Goal: Transaction & Acquisition: Purchase product/service

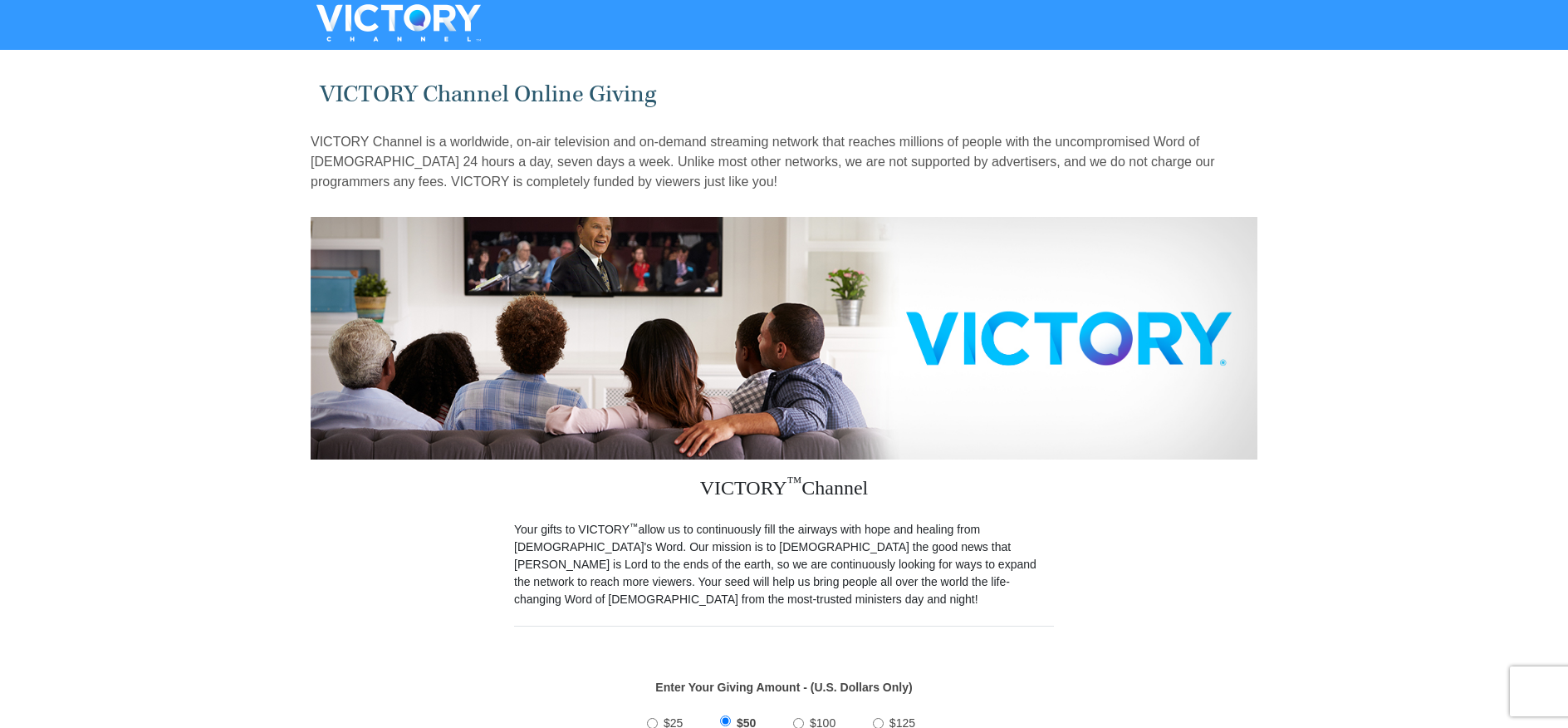
click at [799, 718] on input "$100" at bounding box center [798, 722] width 10 height 10
radio input "true"
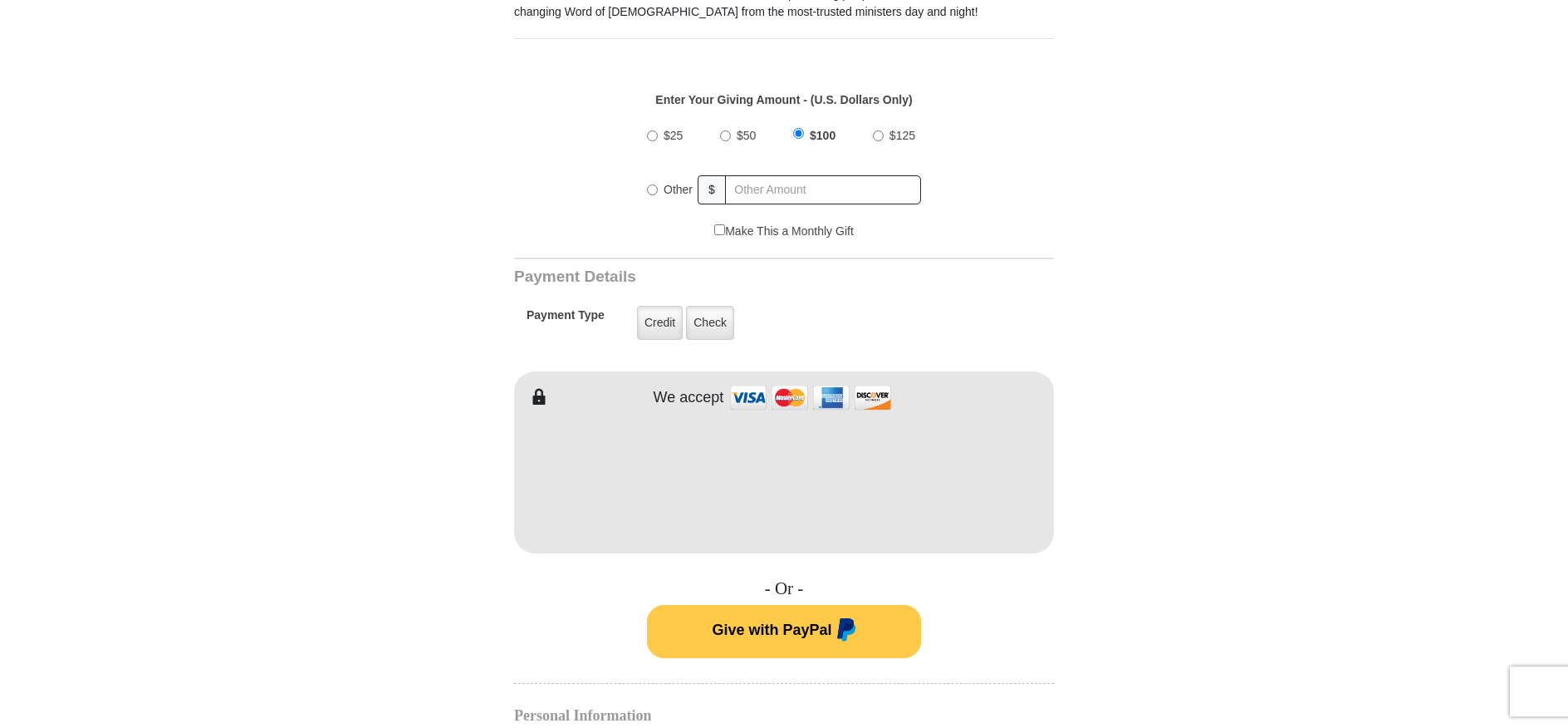
scroll to position [646, 0]
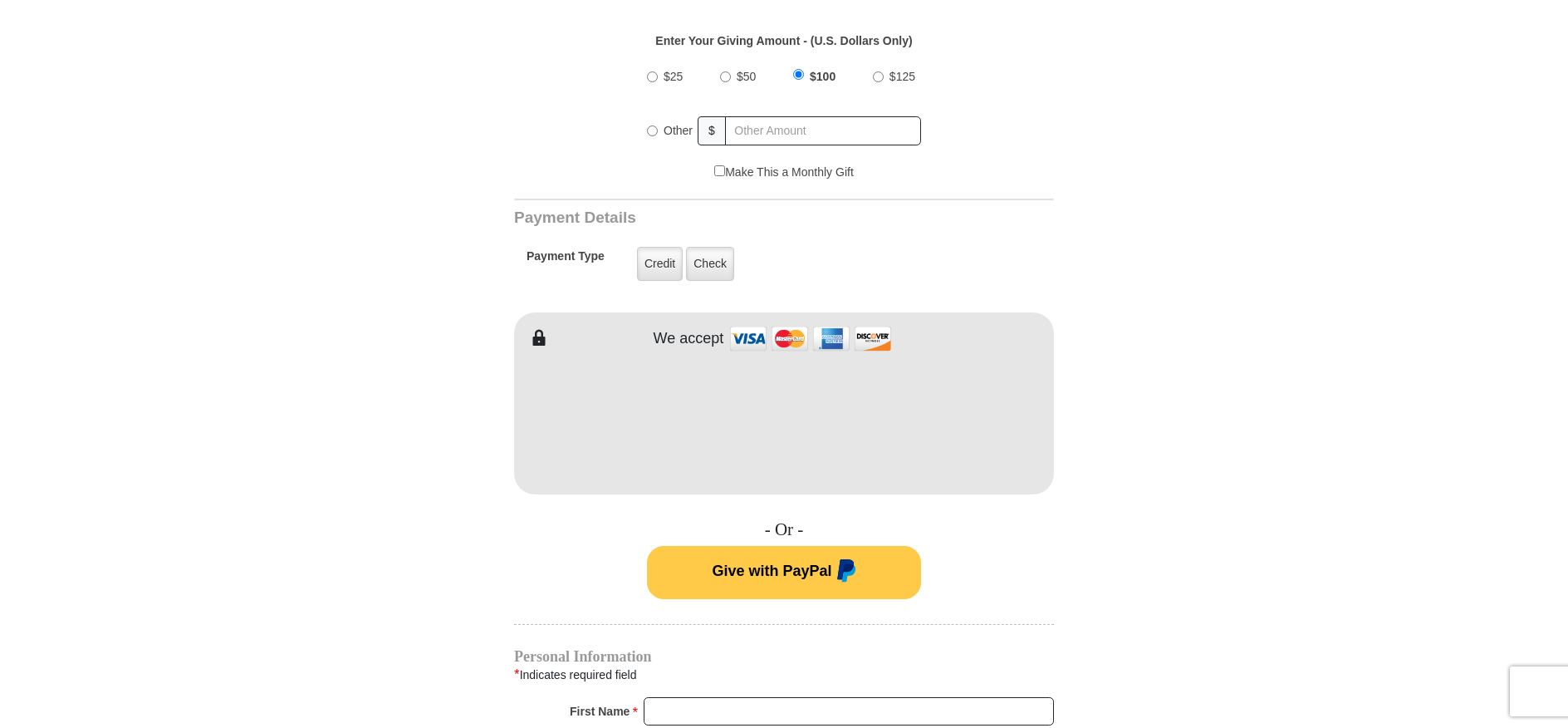
click at [1208, 425] on form "VICTORY Channel Online Giving VICTORY Channel is a worldwide, on-air television…" at bounding box center [784, 403] width 947 height 1987
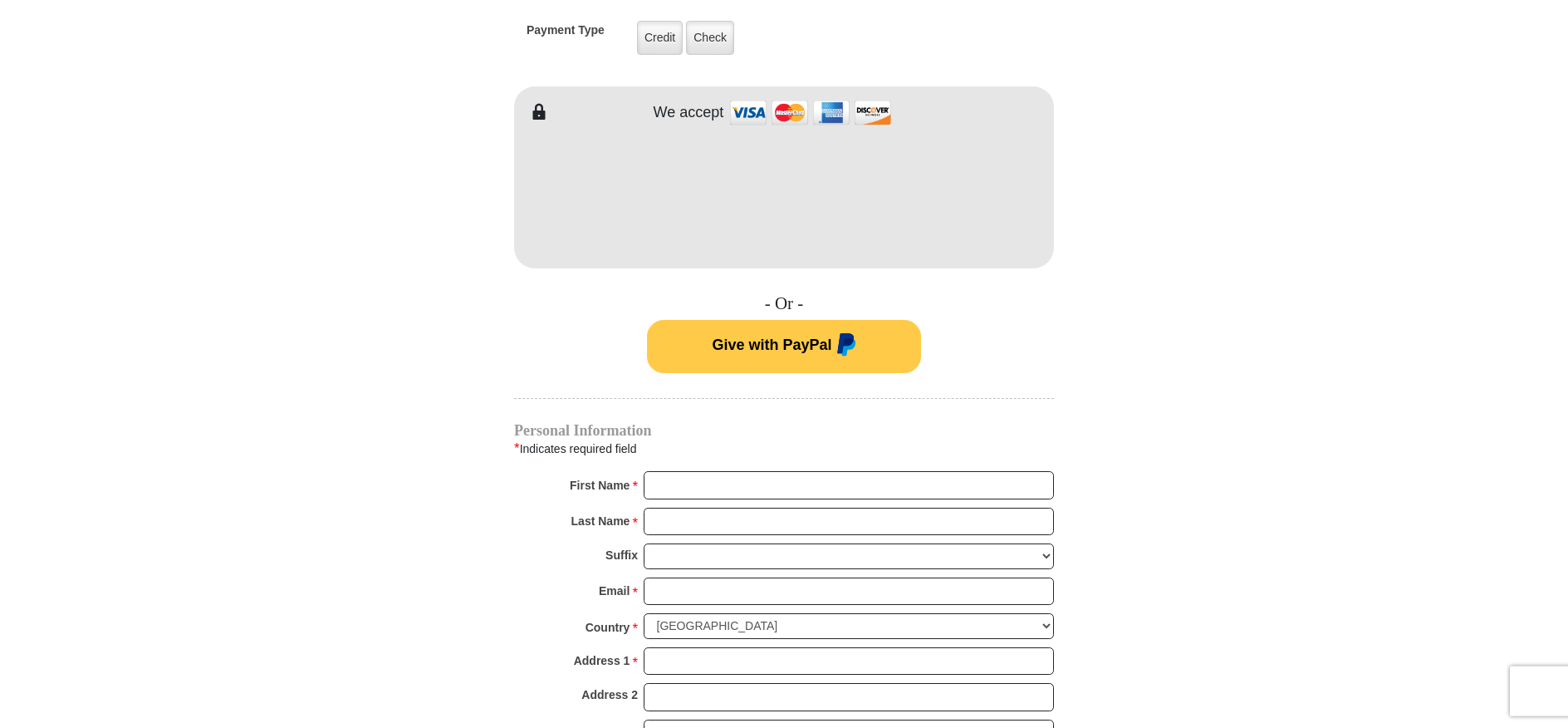
scroll to position [940, 0]
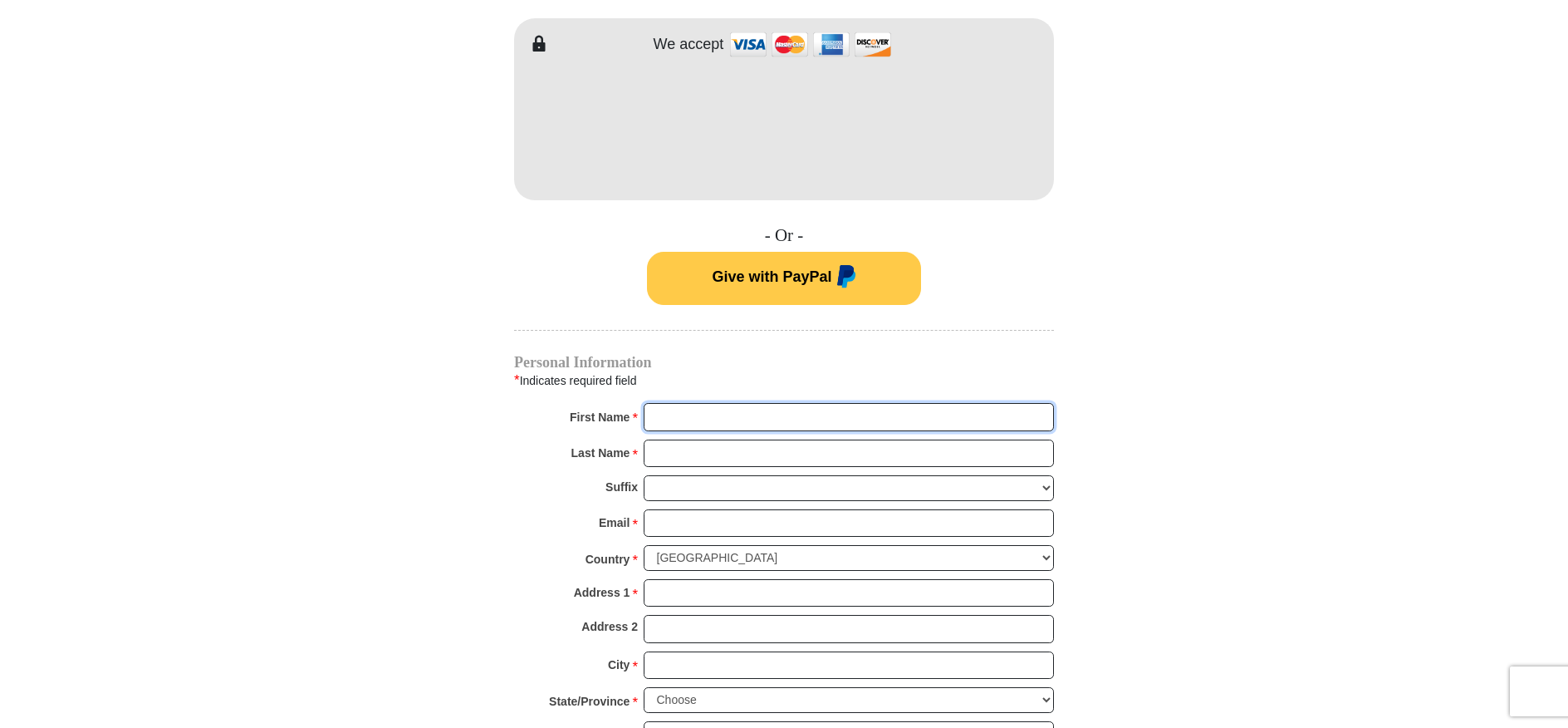
click at [653, 403] on input "First Name *" at bounding box center [848, 417] width 410 height 28
type input "K [PERSON_NAME]"
type input "[PERSON_NAME]"
type input "[EMAIL_ADDRESS][DOMAIN_NAME]"
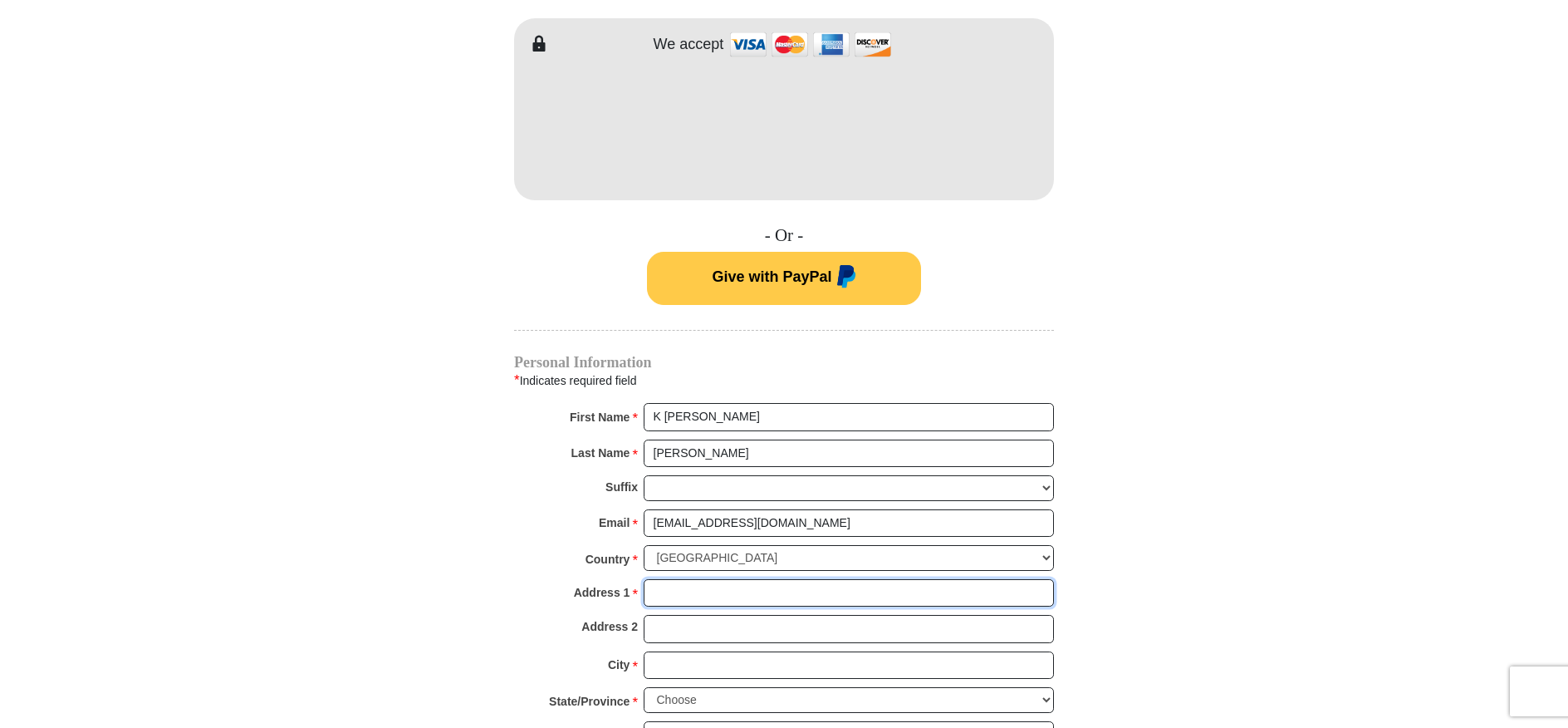
type input "[STREET_ADDRESS]"
type input "[GEOGRAPHIC_DATA]"
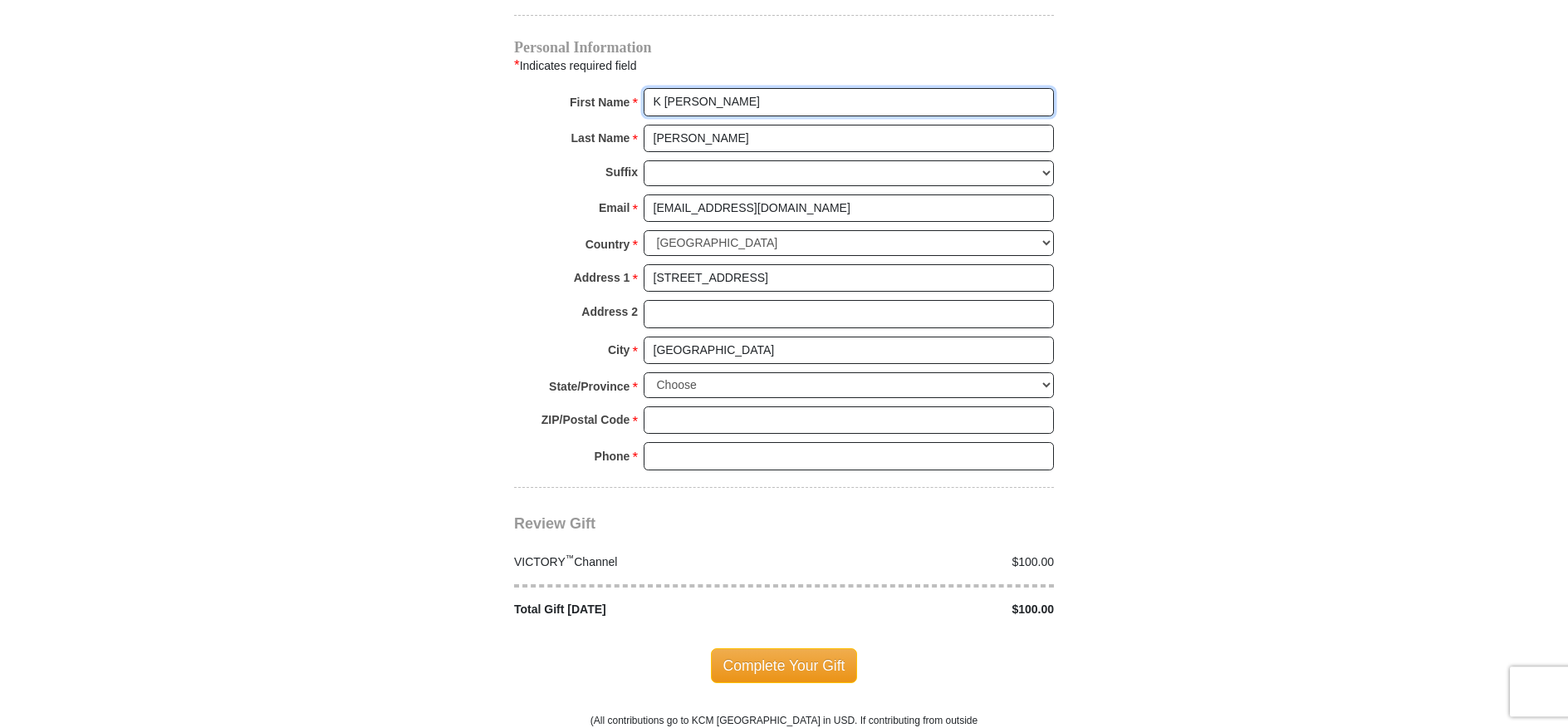
scroll to position [1293, 0]
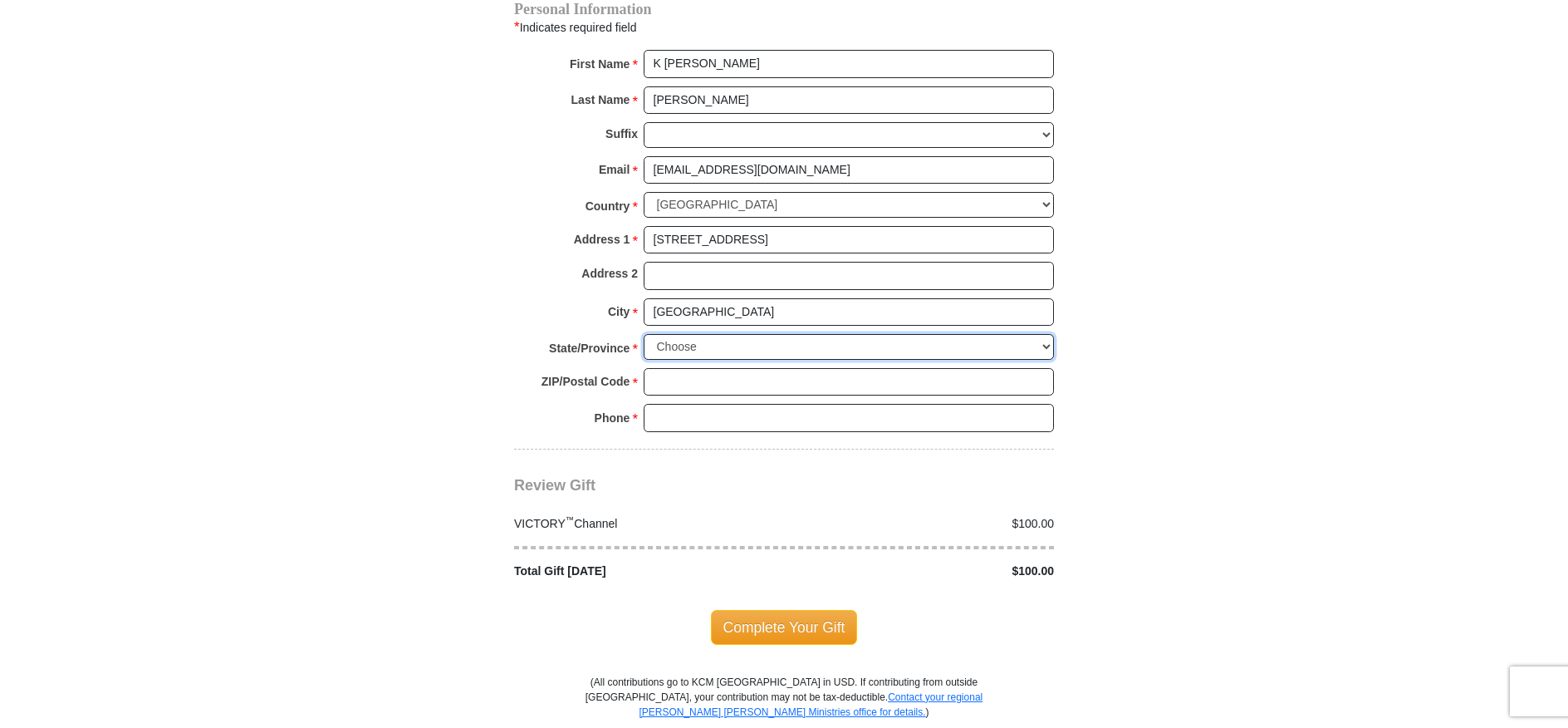
select select "CA"
click option "[US_STATE]" at bounding box center [0, 0] width 0 height 0
click at [668, 368] on input "ZIP/Postal Code *" at bounding box center [848, 382] width 410 height 28
select select
type input "93308-4679"
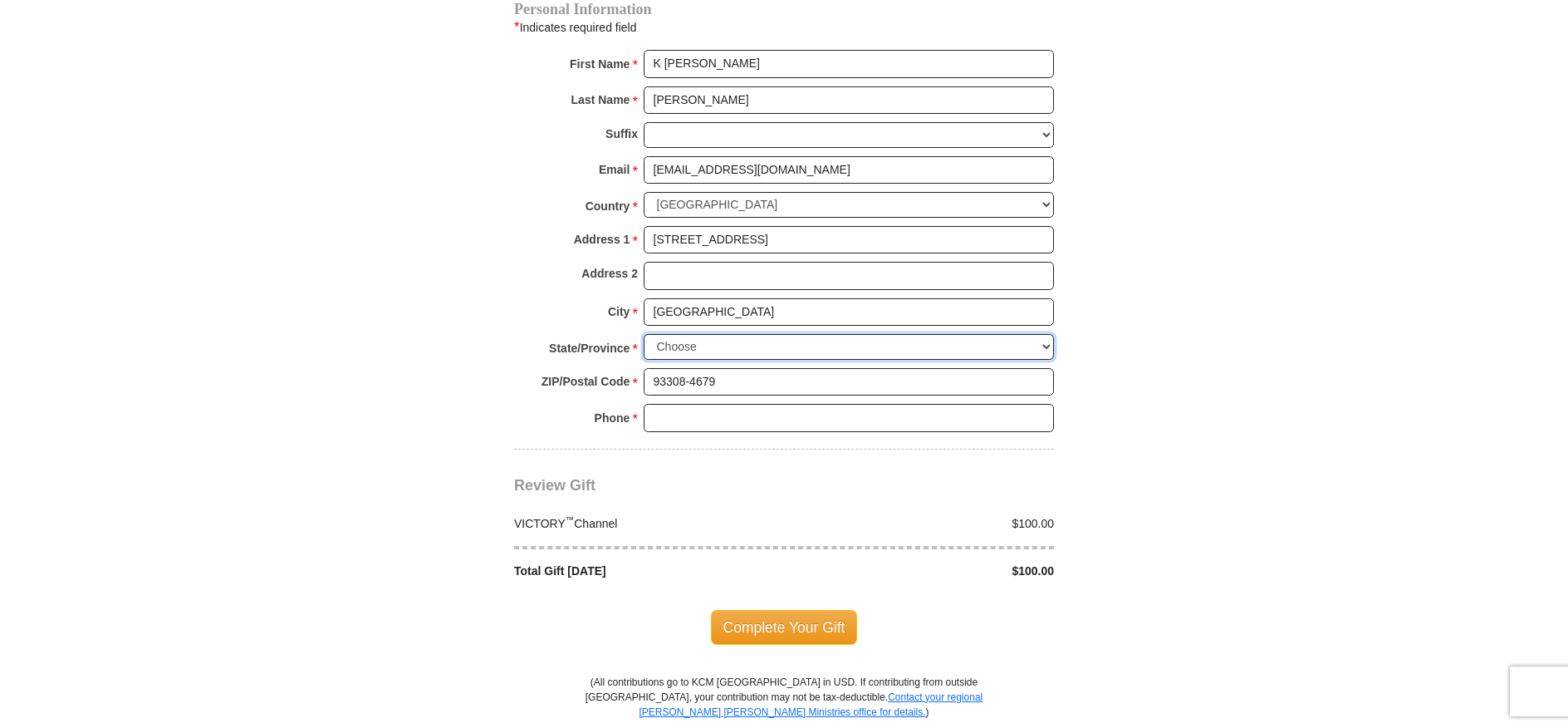
click at [644, 334] on select "Choose [US_STATE] [US_STATE] [US_STATE] [US_STATE] [US_STATE] Armed Forces Amer…" at bounding box center [848, 346] width 410 height 26
select select "CA"
click option "[US_STATE]" at bounding box center [0, 0] width 0 height 0
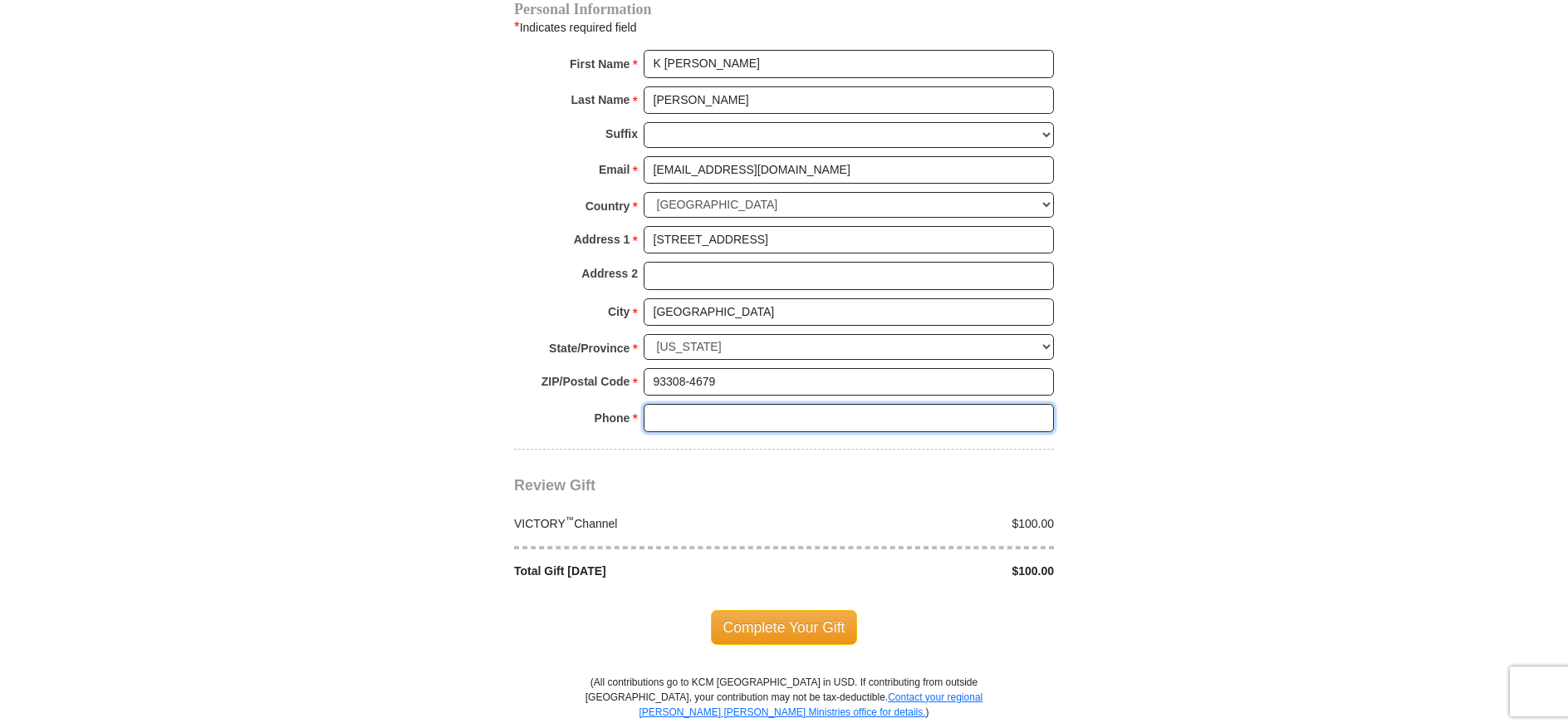
click at [657, 404] on input "Phone * *" at bounding box center [848, 418] width 410 height 28
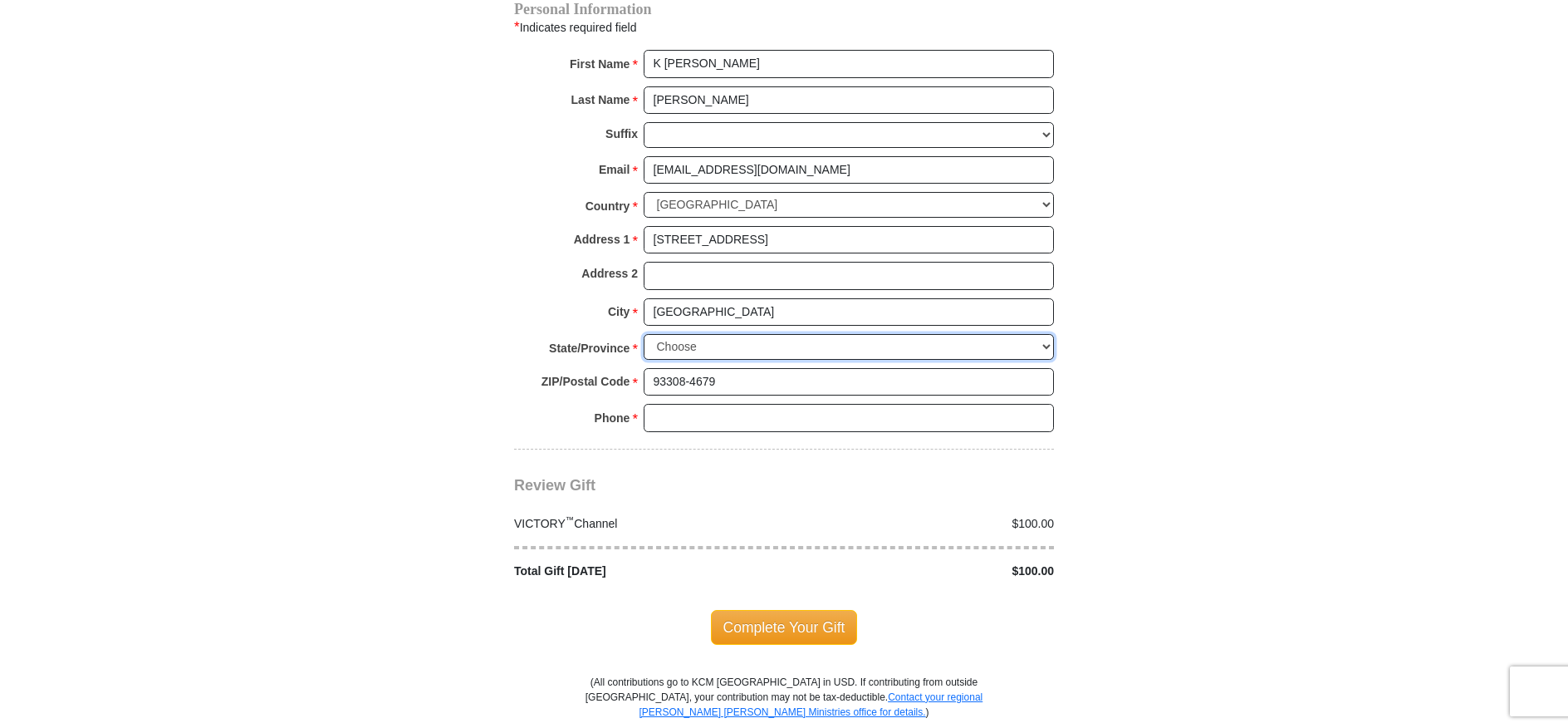
click at [644, 334] on select "Choose [US_STATE] [US_STATE] [US_STATE] [US_STATE] [US_STATE] Armed Forces Amer…" at bounding box center [848, 346] width 410 height 26
select select "CA"
click option "[US_STATE]" at bounding box center [0, 0] width 0 height 0
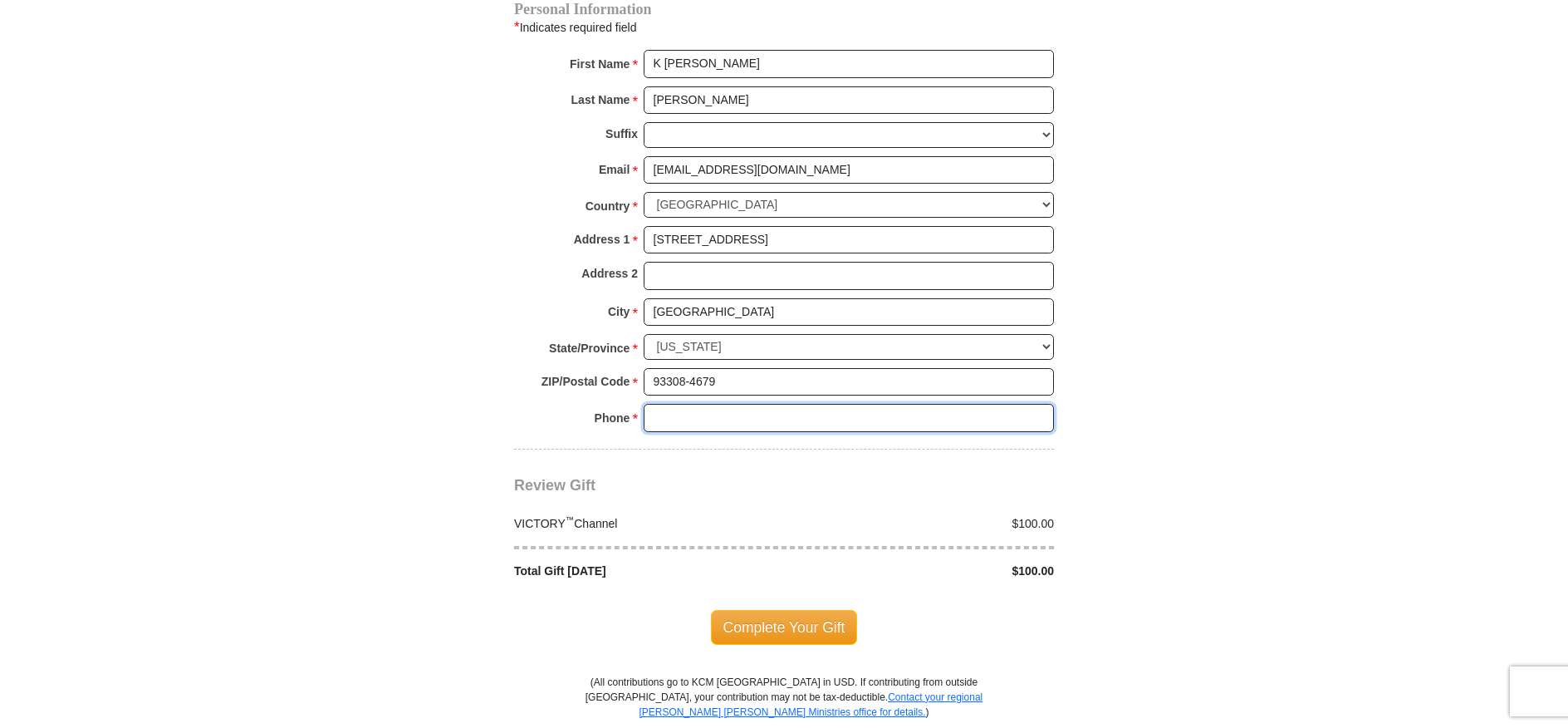
click at [711, 404] on input "Phone * *" at bounding box center [848, 418] width 410 height 28
type input "8052844195"
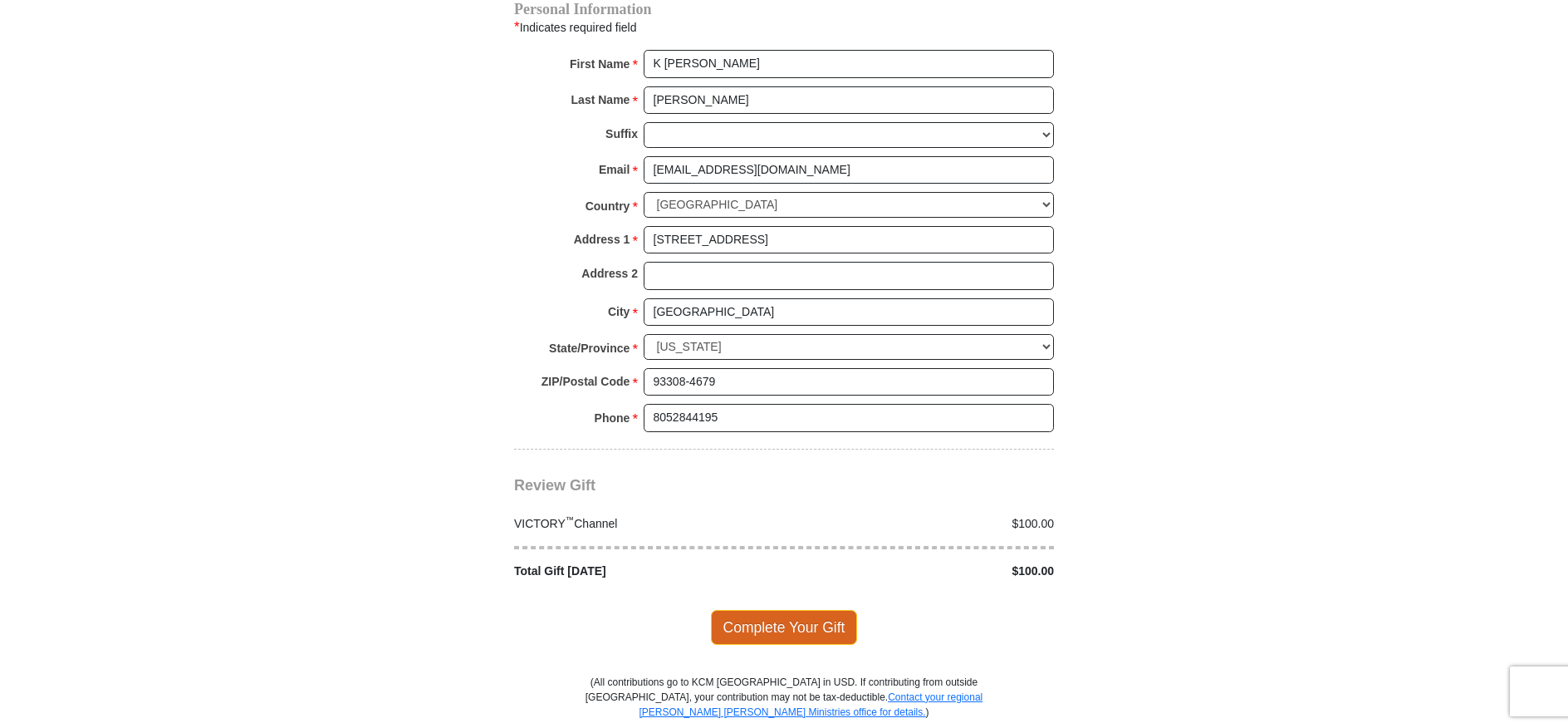
click at [762, 610] on span "Complete Your Gift" at bounding box center [784, 627] width 147 height 35
